Goal: Transaction & Acquisition: Subscribe to service/newsletter

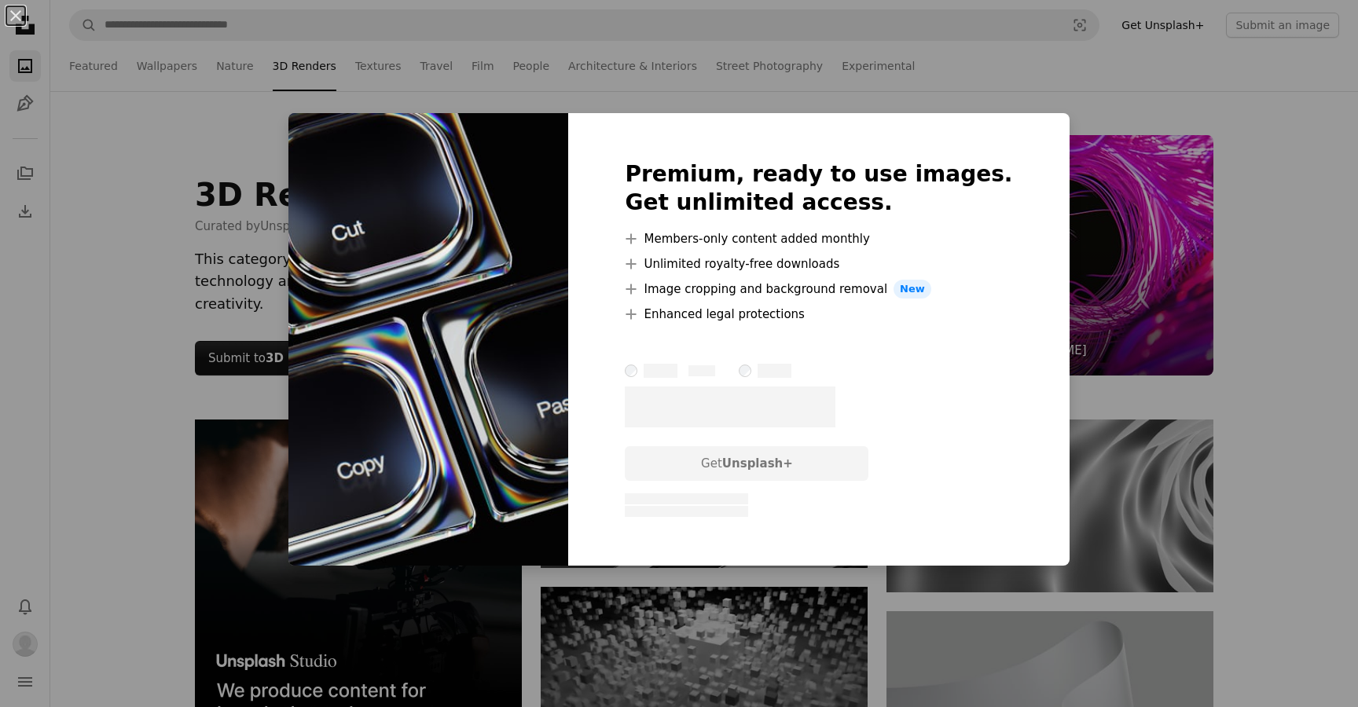
scroll to position [20156, 0]
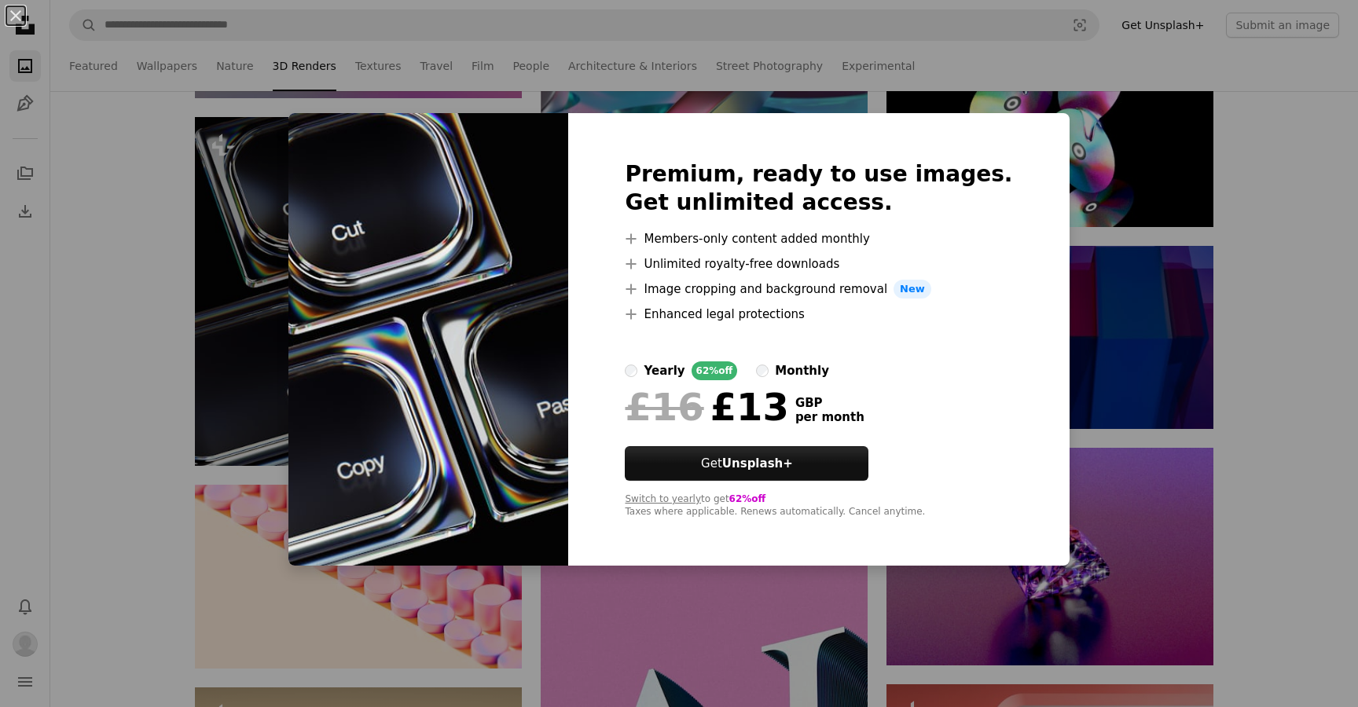
click at [685, 370] on div "yearly" at bounding box center [664, 371] width 41 height 19
click at [817, 365] on div "monthly" at bounding box center [802, 371] width 54 height 19
click at [807, 450] on link "Get Unsplash+" at bounding box center [747, 463] width 244 height 35
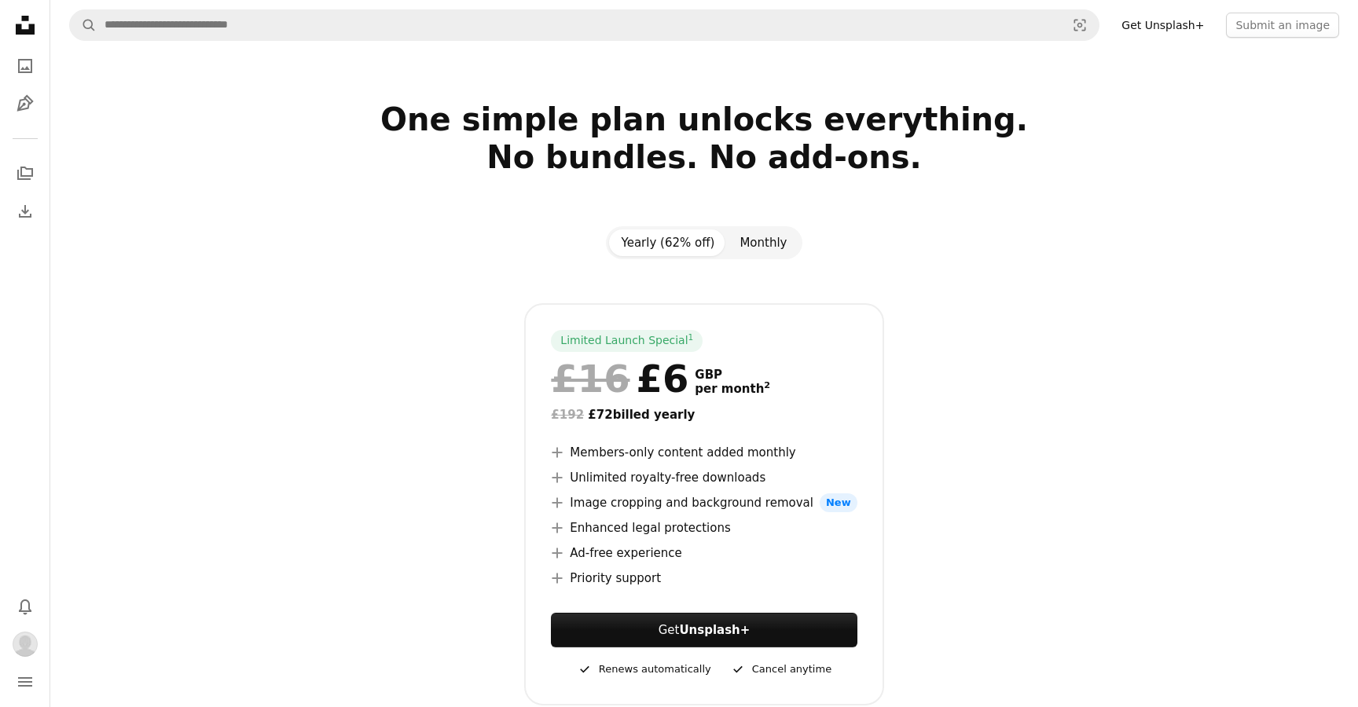
click at [773, 251] on button "Monthly" at bounding box center [763, 243] width 72 height 27
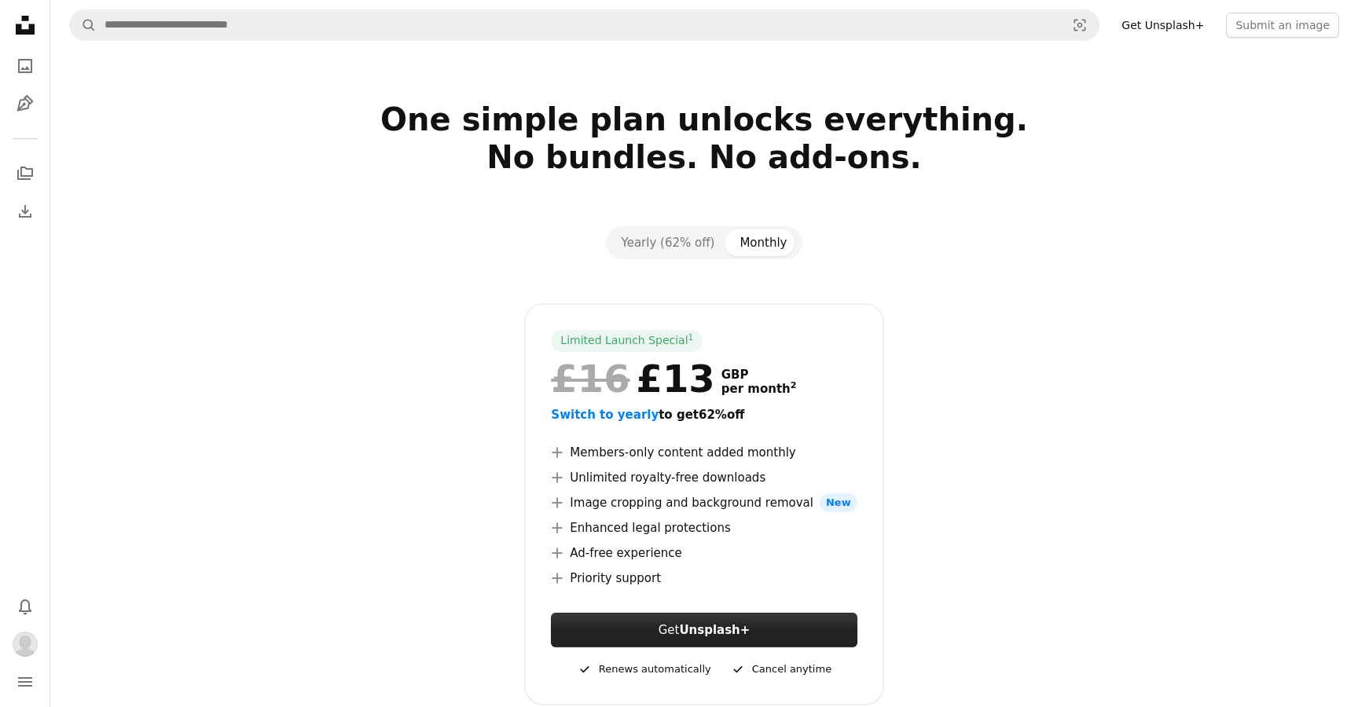
click at [697, 624] on strong "Unsplash+" at bounding box center [714, 630] width 71 height 14
